Goal: Check status: Check status

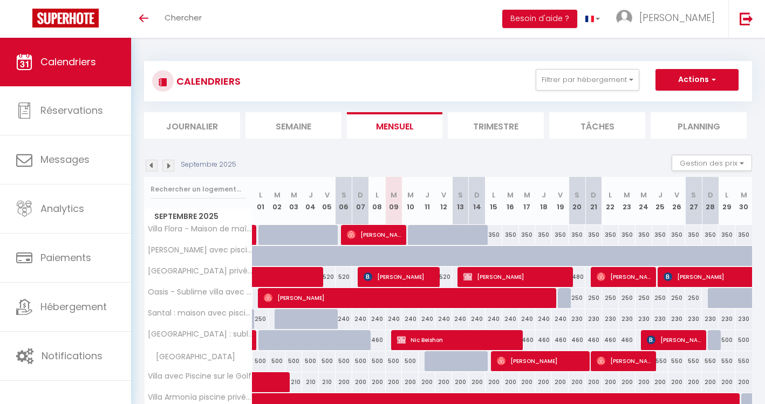
select select
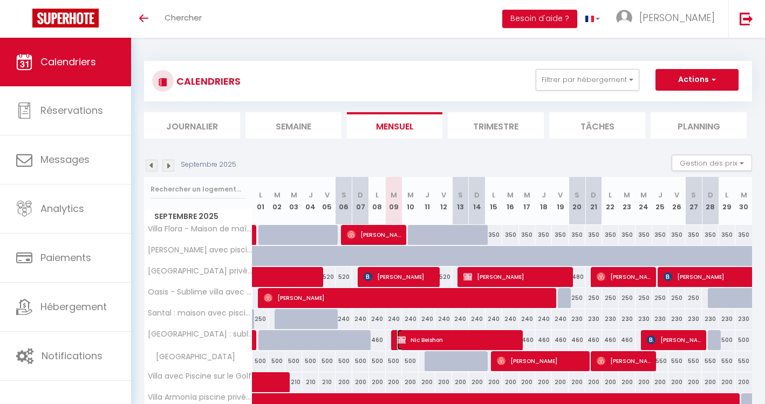
click at [427, 330] on span "Nic Beishon" at bounding box center [458, 340] width 123 height 21
select select "OK"
select select "KO"
select select "0"
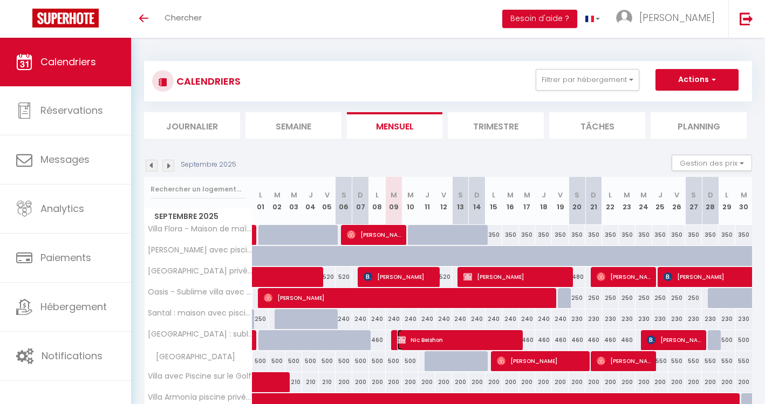
select select "1"
select select
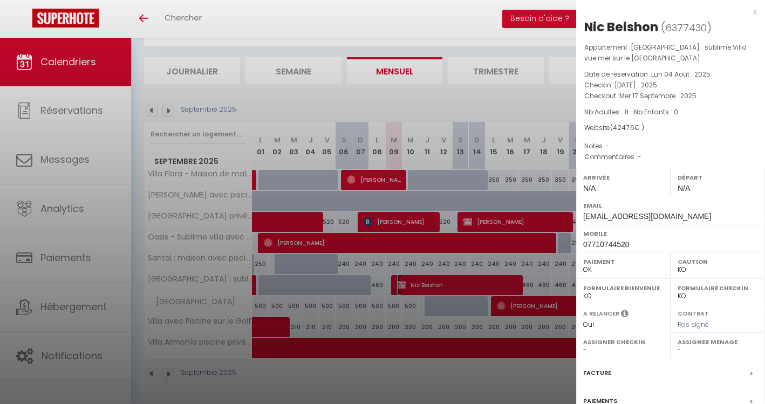
select select "13398"
select select "37201"
